Goal: Information Seeking & Learning: Check status

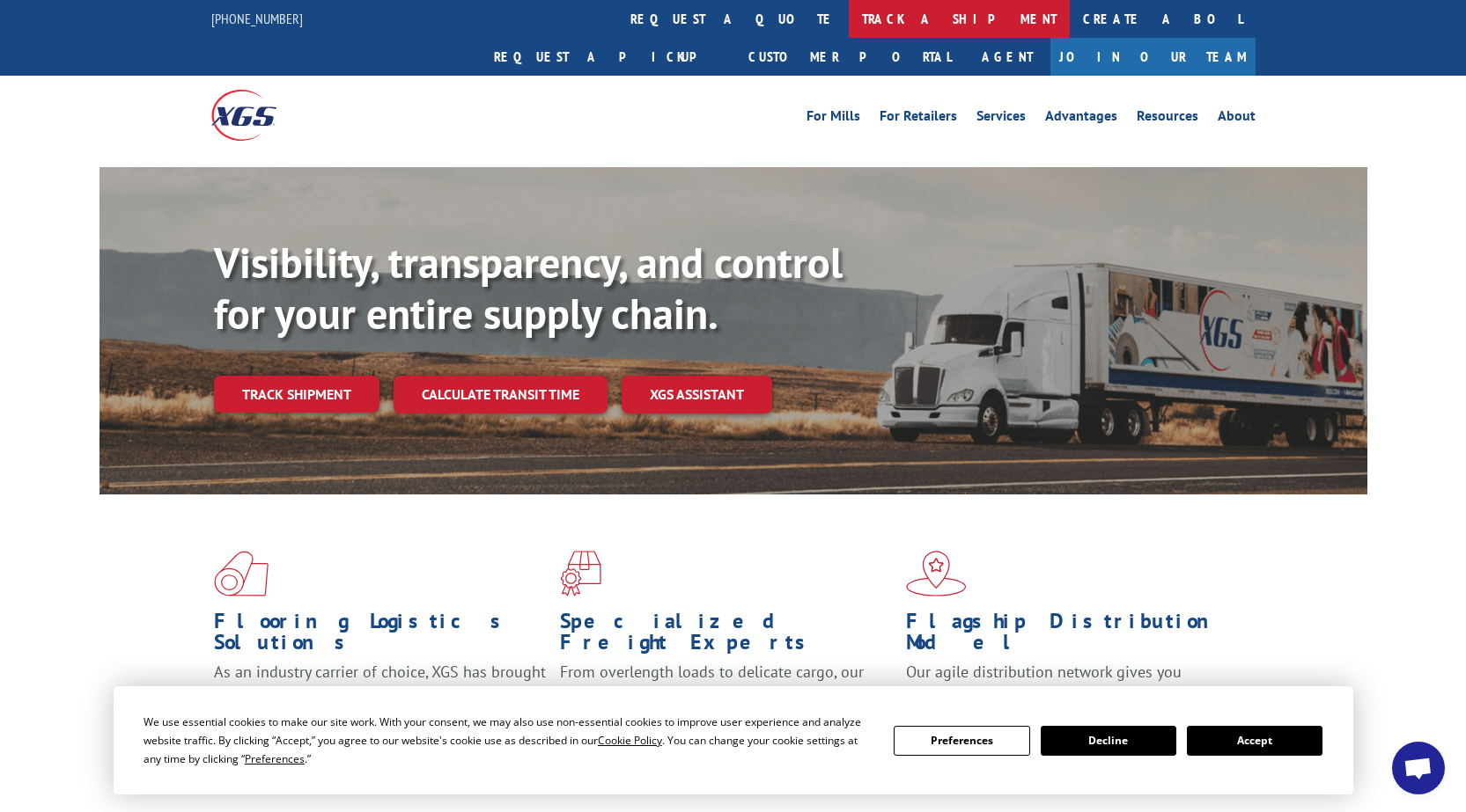
click at [848, 15] on link "track a shipment" at bounding box center [958, 19] width 221 height 38
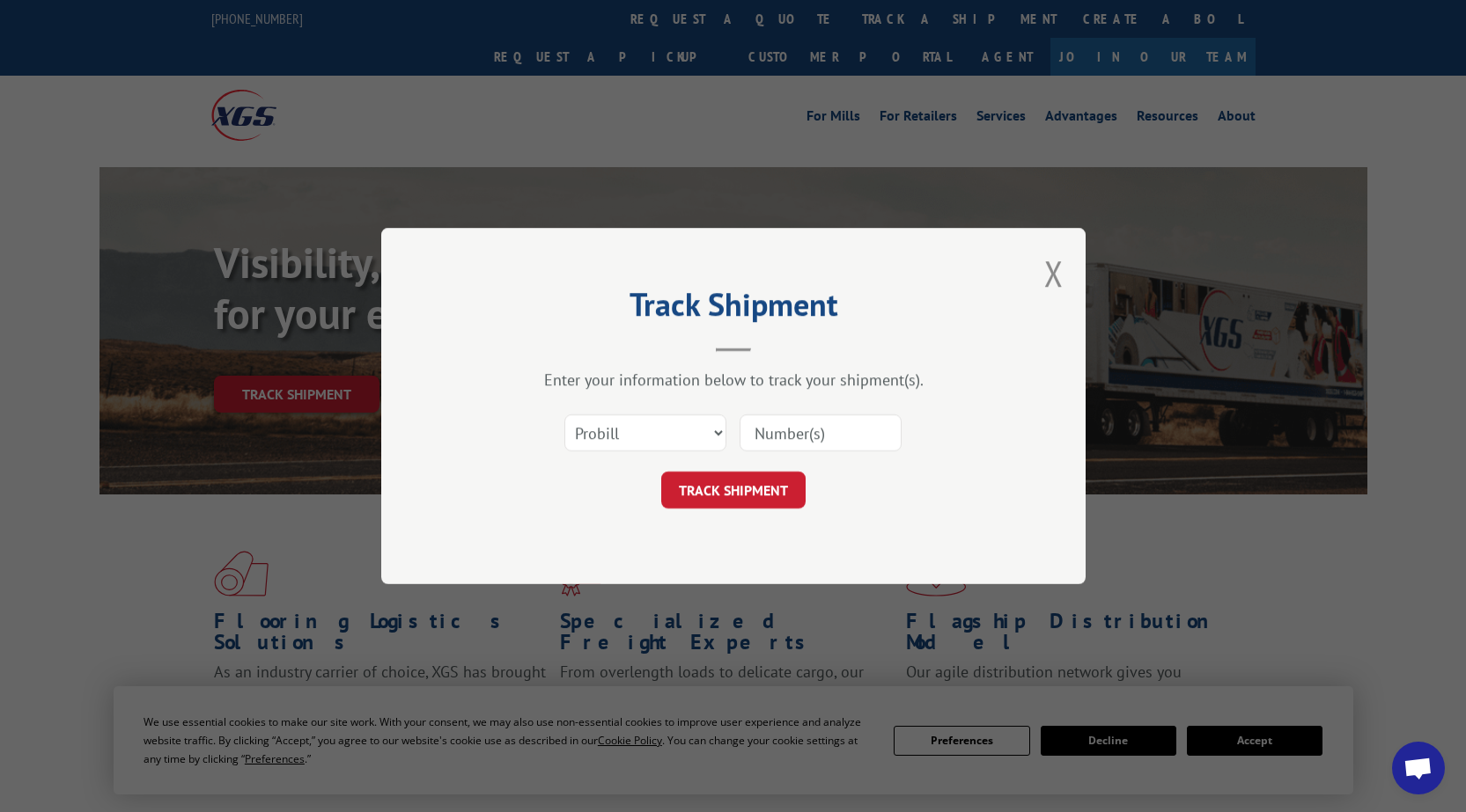
click at [824, 451] on input at bounding box center [820, 432] width 162 height 37
click at [686, 435] on select "Select category... Probill BOL PO" at bounding box center [645, 432] width 162 height 37
select select "bol"
click at [564, 414] on select "Select category... Probill BOL PO" at bounding box center [645, 432] width 162 height 37
drag, startPoint x: 781, startPoint y: 437, endPoint x: 772, endPoint y: 447, distance: 13.5
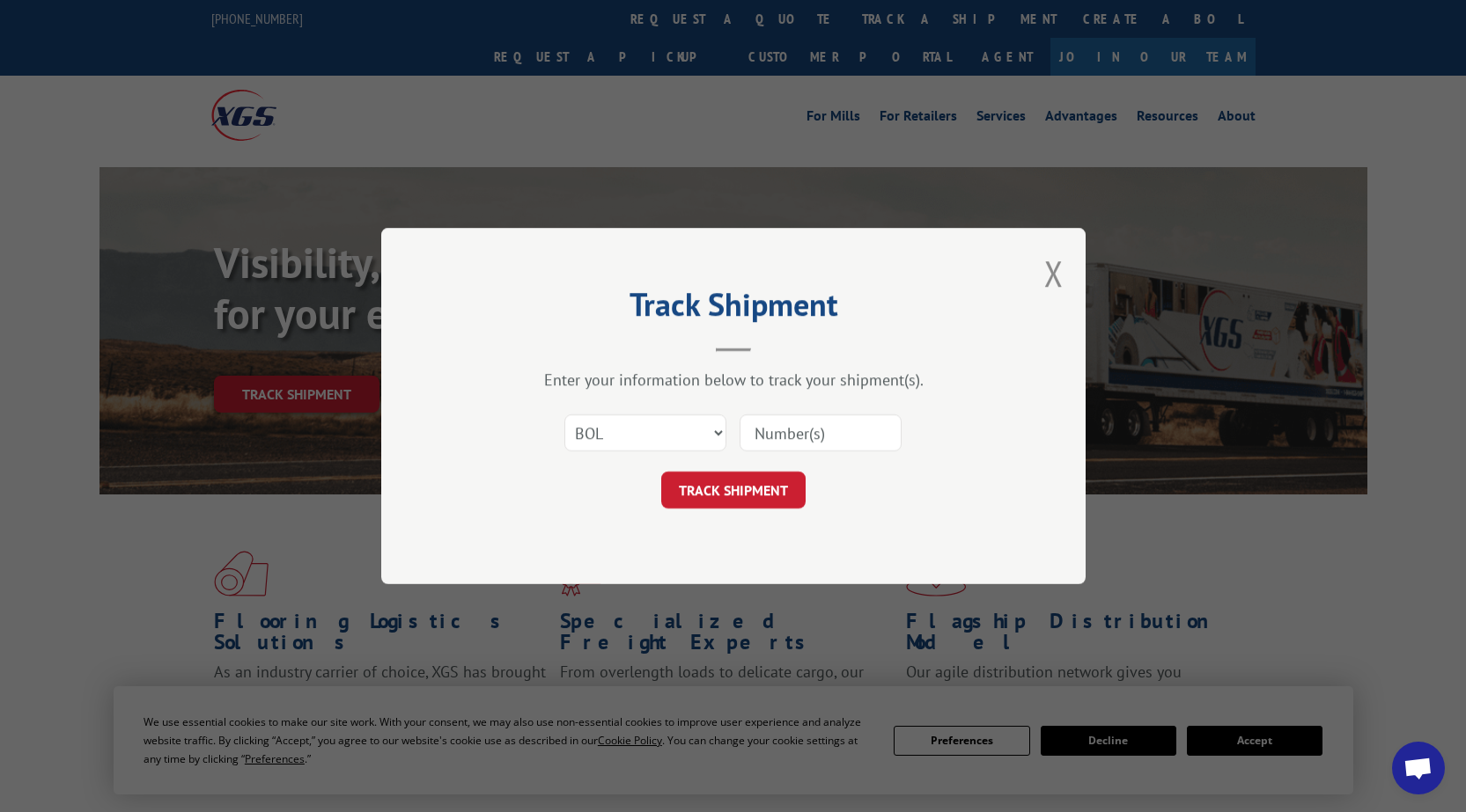
click at [781, 437] on input at bounding box center [820, 432] width 162 height 37
paste input "54403612"
type input "54403612"
click at [747, 487] on button "TRACK SHIPMENT" at bounding box center [733, 490] width 144 height 37
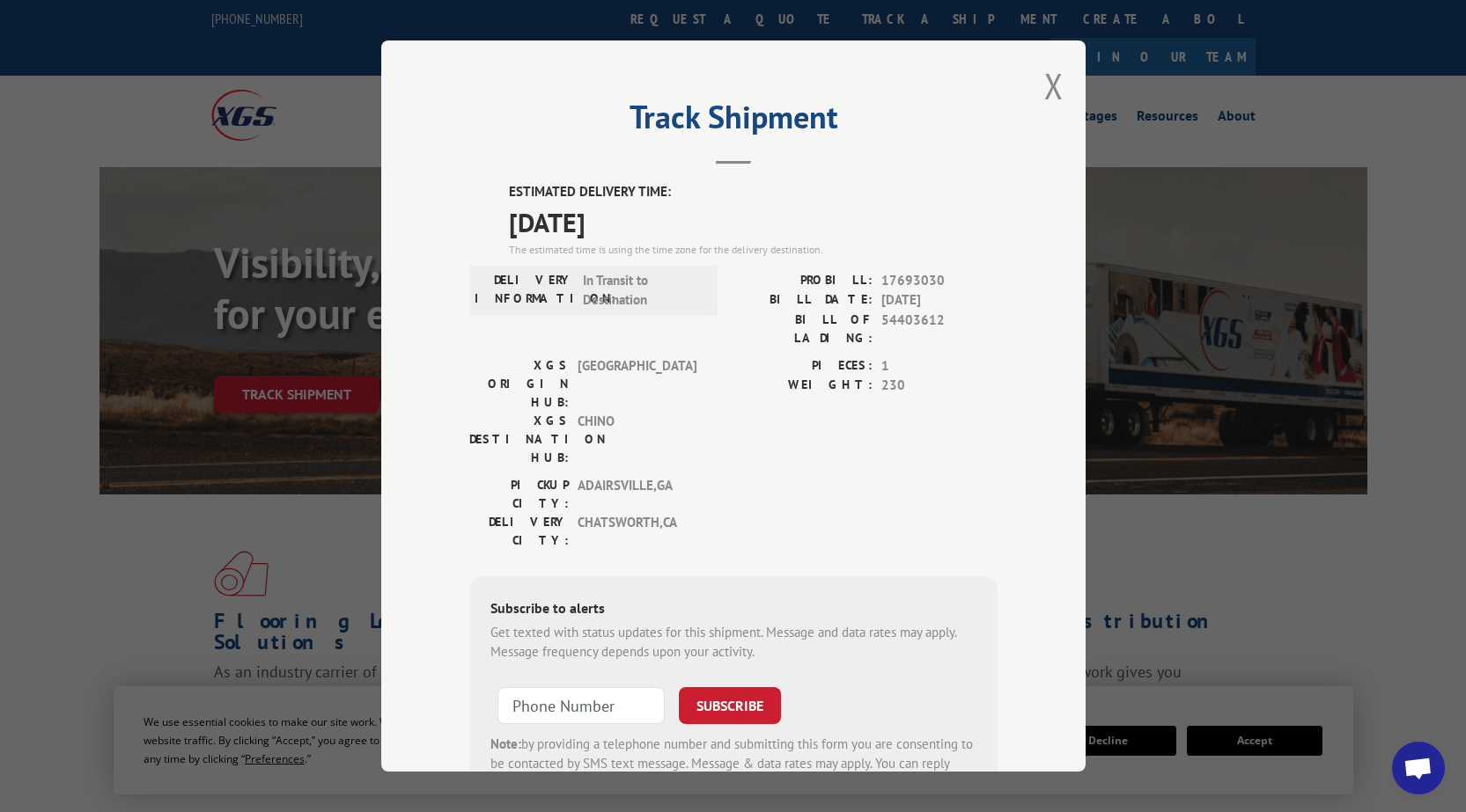
click at [1425, 530] on div "Track Shipment ESTIMATED DELIVERY TIME: [DATE] The estimated time is using the …" at bounding box center [733, 406] width 1466 height 812
